Goal: Ask a question

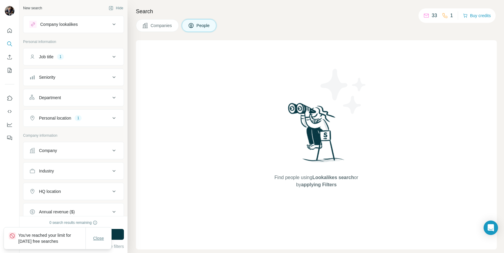
click at [100, 237] on span "Close" at bounding box center [98, 238] width 11 height 6
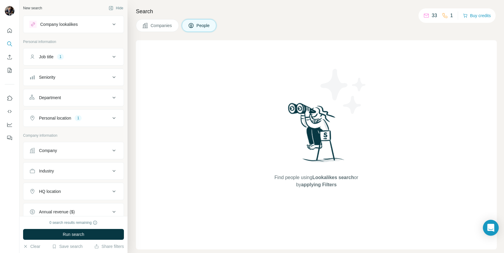
click at [491, 231] on div "Open Intercom Messenger" at bounding box center [491, 228] width 16 height 16
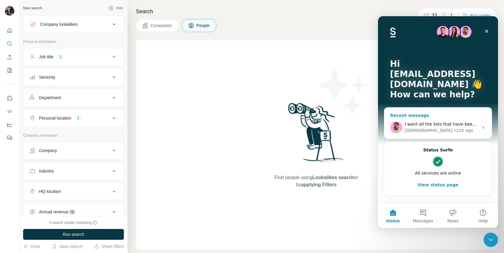
click at [436, 124] on span "I want all the lists that have been created so far." at bounding box center [456, 124] width 102 height 5
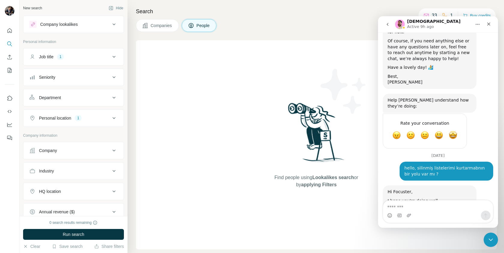
scroll to position [2497, 0]
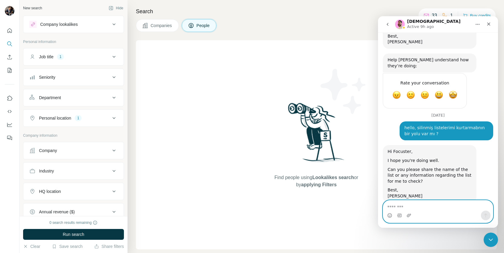
click at [404, 204] on textarea "Message…" at bounding box center [438, 205] width 110 height 10
type textarea "**********"
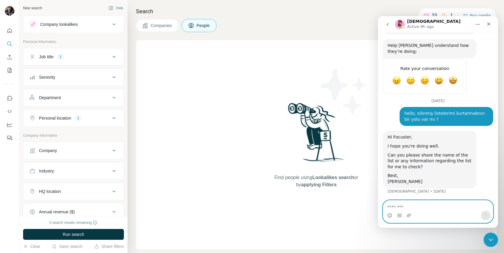
scroll to position [2523, 0]
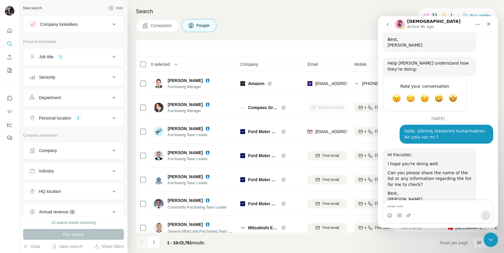
scroll to position [2523, 0]
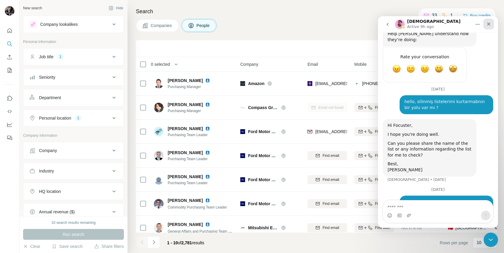
click at [487, 26] on div "Close" at bounding box center [489, 24] width 11 height 11
